Goal: Task Accomplishment & Management: Use online tool/utility

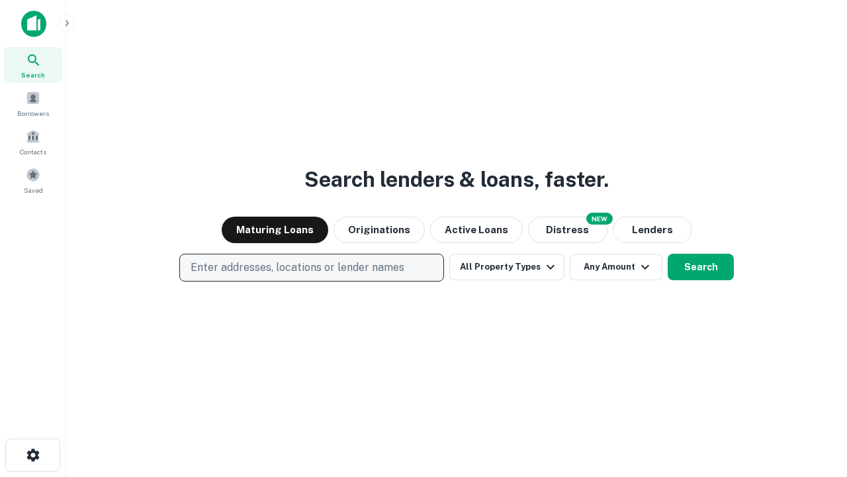
click at [311, 267] on p "Enter addresses, locations or lender names" at bounding box center [298, 268] width 214 height 16
type input "**********"
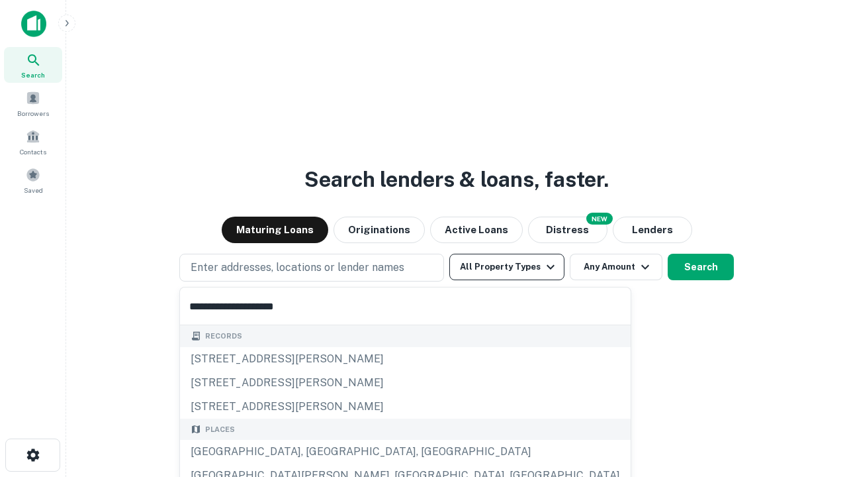
click at [316, 452] on div "[GEOGRAPHIC_DATA], [GEOGRAPHIC_DATA], [GEOGRAPHIC_DATA]" at bounding box center [405, 452] width 451 height 24
click at [507, 267] on button "All Property Types" at bounding box center [507, 267] width 115 height 26
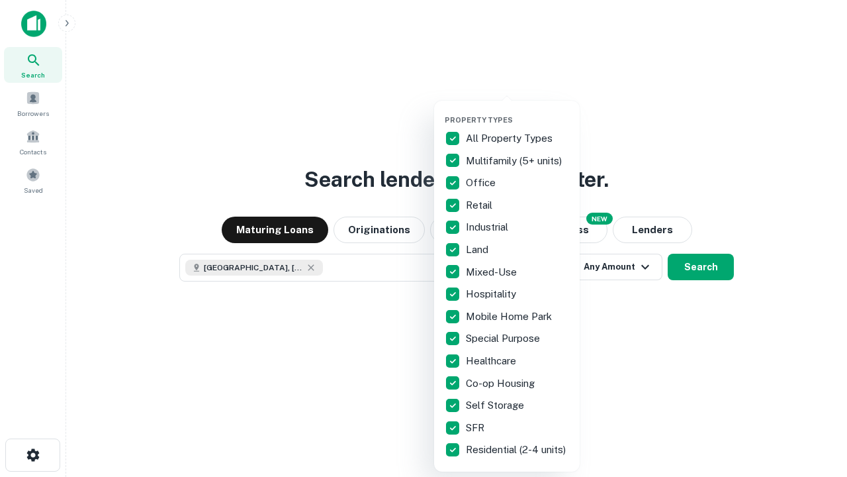
click at [518, 111] on button "button" at bounding box center [518, 111] width 146 height 1
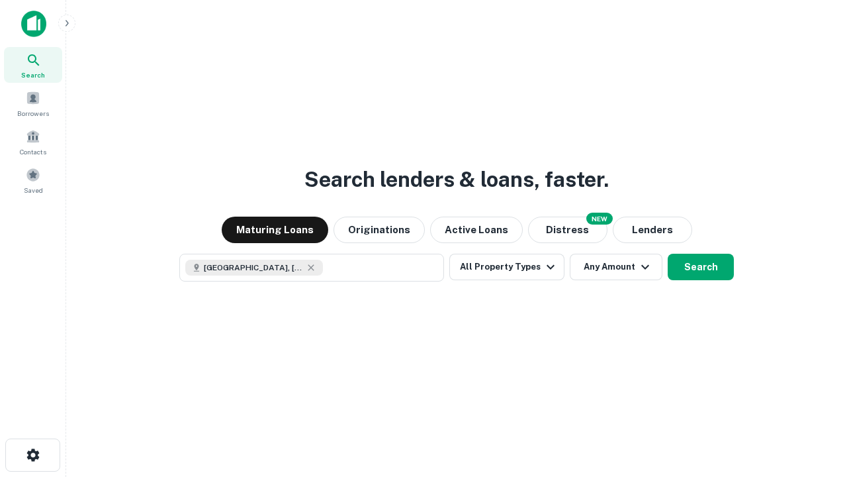
scroll to position [21, 0]
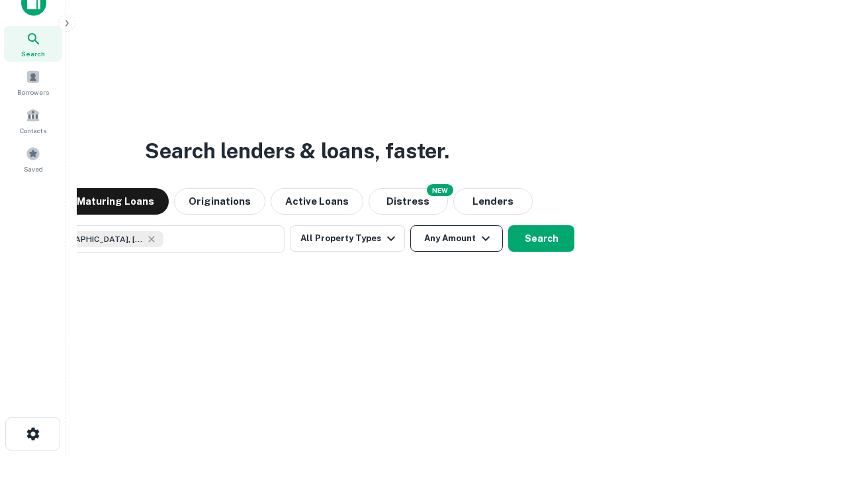
click at [410, 225] on button "Any Amount" at bounding box center [456, 238] width 93 height 26
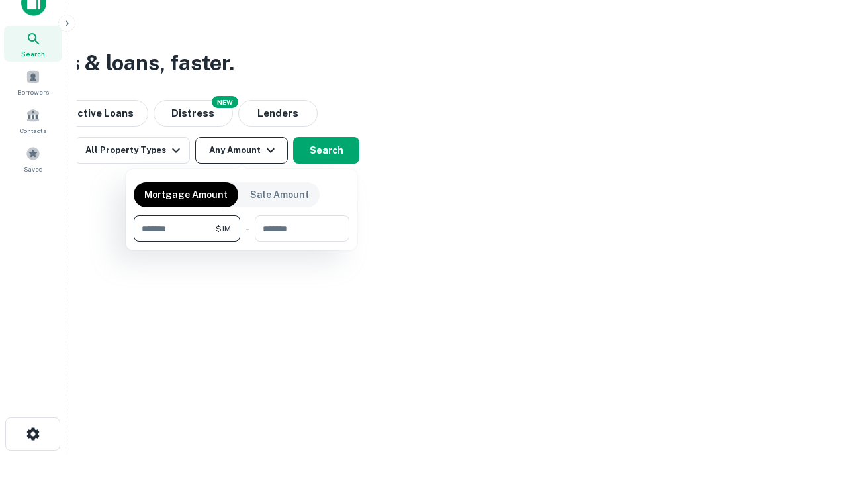
type input "*******"
click at [242, 242] on button "button" at bounding box center [242, 242] width 216 height 1
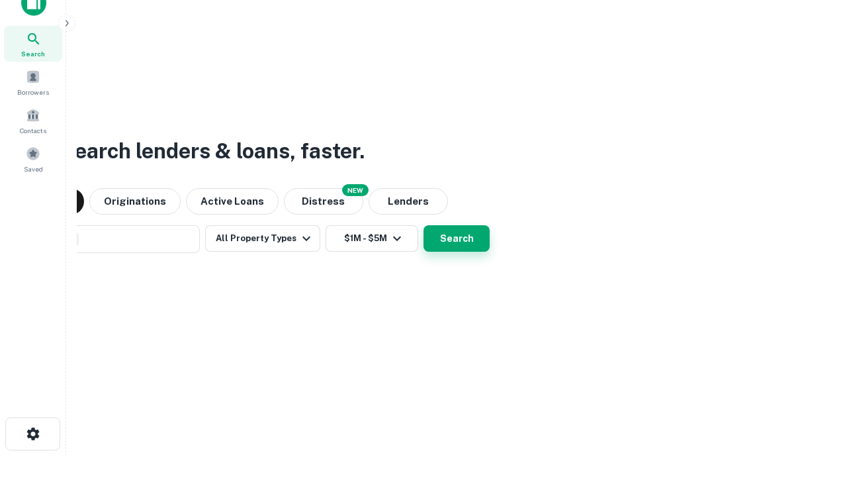
click at [424, 225] on button "Search" at bounding box center [457, 238] width 66 height 26
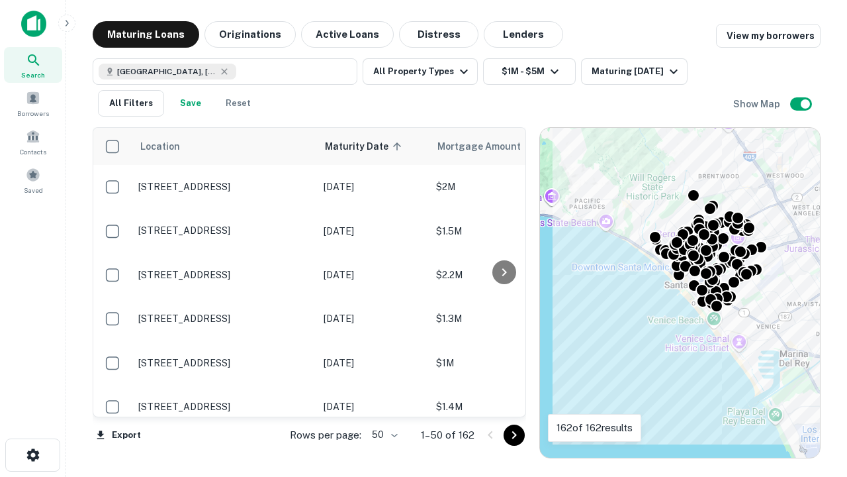
click at [383, 434] on body "Search Borrowers Contacts Saved Maturing Loans Originations Active Loans Distre…" at bounding box center [423, 238] width 847 height 477
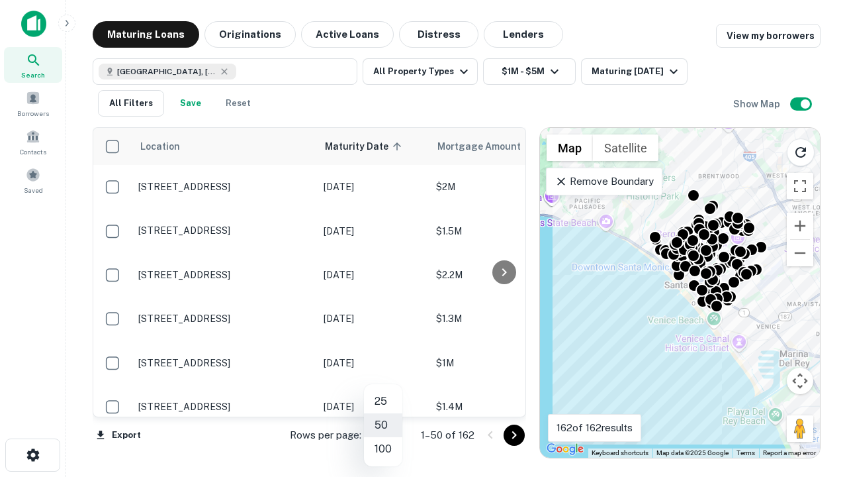
click at [383, 401] on li "25" at bounding box center [383, 401] width 38 height 24
